Goal: Find contact information: Find contact information

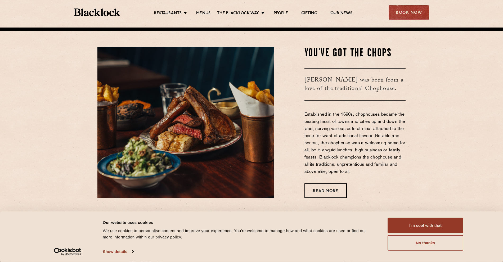
scroll to position [282, 0]
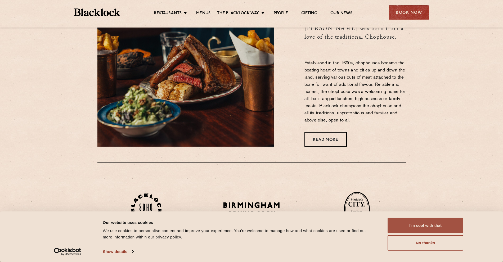
click at [430, 229] on button "I'm cool with that" at bounding box center [425, 225] width 76 height 15
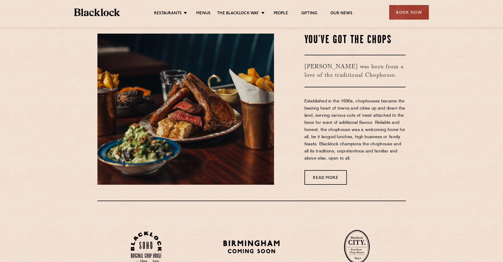
scroll to position [204, 0]
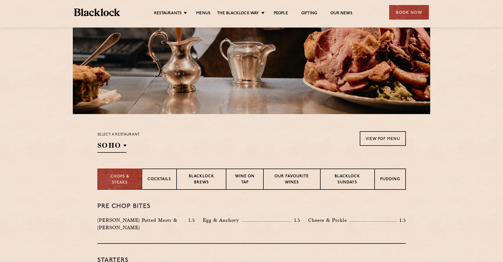
scroll to position [99, 0]
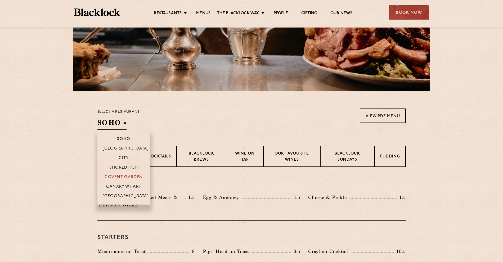
click at [126, 176] on p "Covent Garden" at bounding box center [123, 177] width 38 height 5
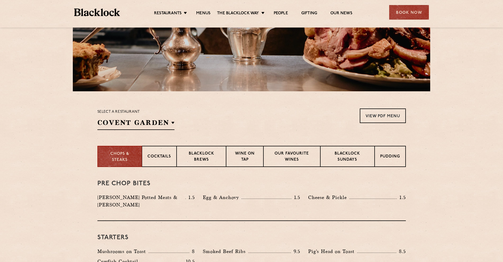
click at [69, 162] on section "Chops & Steaks Cocktails Blacklock Brews Wine on Tap Our favourite wines Blackl…" at bounding box center [251, 156] width 503 height 21
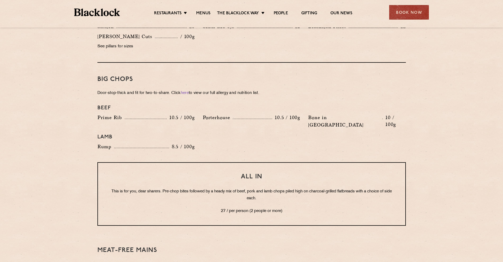
scroll to position [557, 0]
click at [69, 162] on section "Pre Chop Bites Blacklock Potted Meats & Kimchi 1.5 Egg & Anchovy 1.5 Cheese & P…" at bounding box center [251, 98] width 503 height 779
click at [386, 134] on h4 "Lamb" at bounding box center [251, 137] width 308 height 6
click at [391, 115] on div "Bone in Sirloin 10 / 100g" at bounding box center [356, 121] width 105 height 17
click at [402, 131] on div "Lamb" at bounding box center [251, 137] width 316 height 12
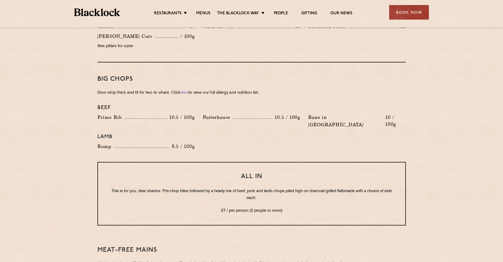
click at [288, 188] on p "This is for you, dear sharers. Pre-chop bites followed by a heady mix of beef, …" at bounding box center [251, 195] width 286 height 14
drag, startPoint x: 215, startPoint y: 196, endPoint x: 302, endPoint y: 199, distance: 86.5
click at [302, 207] on p "27 / per person (2 people or more)" at bounding box center [251, 210] width 286 height 7
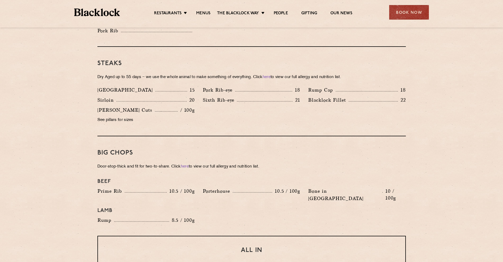
scroll to position [486, 0]
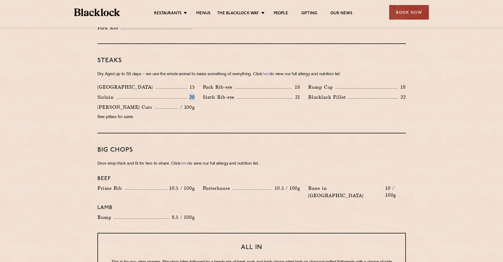
drag, startPoint x: 194, startPoint y: 90, endPoint x: 169, endPoint y: 88, distance: 24.9
click at [169, 93] on div "Sirloin 20" at bounding box center [145, 96] width 97 height 7
click at [216, 101] on div "Denver 15 Pork Rib-eye 18 Rump Cap 18 Sirloin 20 21 22" at bounding box center [251, 103] width 316 height 40
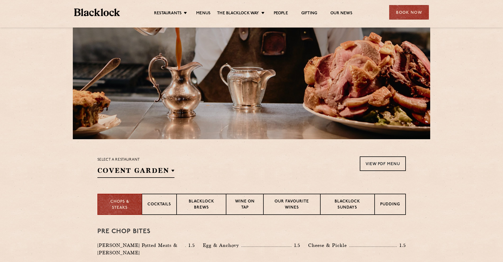
scroll to position [51, 0]
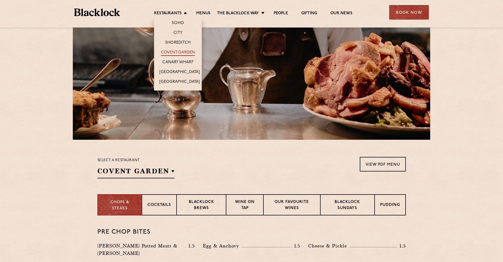
click at [175, 51] on link "Covent Garden" at bounding box center [178, 53] width 34 height 6
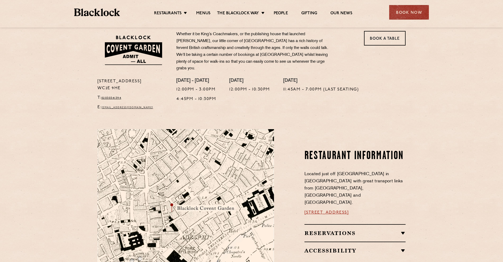
scroll to position [176, 0]
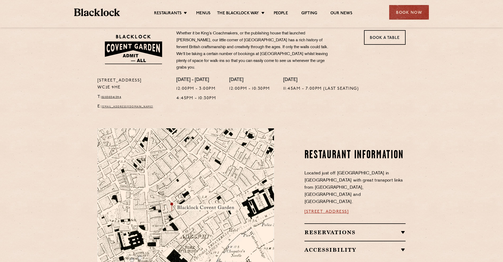
drag, startPoint x: 124, startPoint y: 84, endPoint x: 94, endPoint y: 84, distance: 29.9
click at [94, 84] on div "16a Bedford Street WC2E 9HE T: 02030341394 E: coventgarden@theblacklock.com" at bounding box center [132, 94] width 79 height 35
copy p "WC2E 9HE"
